Goal: Navigation & Orientation: Go to known website

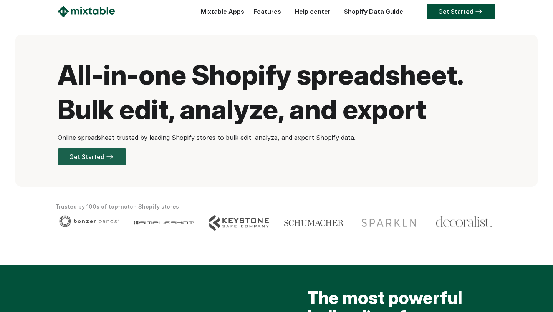
click at [111, 155] on img at bounding box center [109, 156] width 10 height 5
click at [97, 16] on img at bounding box center [86, 12] width 57 height 12
